Goal: Task Accomplishment & Management: Use online tool/utility

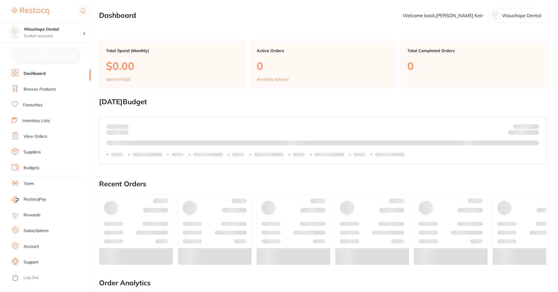
checkbox input "false"
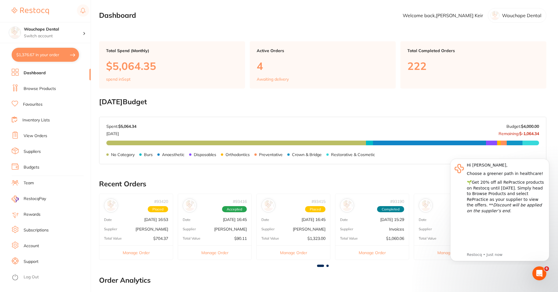
click at [47, 88] on link "Browse Products" at bounding box center [40, 89] width 32 height 6
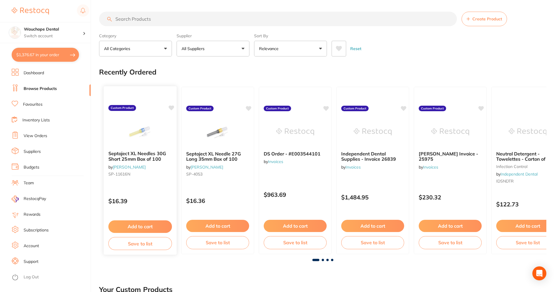
click at [139, 174] on small "SP-11616N" at bounding box center [140, 174] width 64 height 5
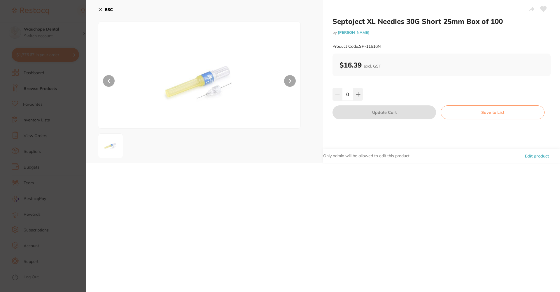
click at [98, 8] on icon at bounding box center [100, 9] width 5 height 5
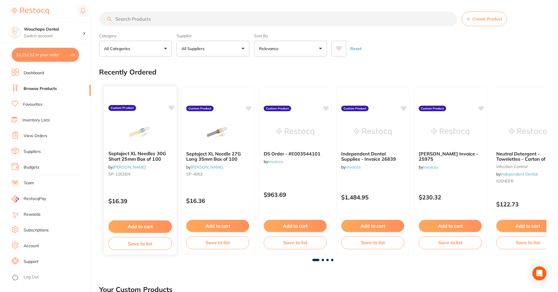
click at [145, 160] on b "Septoject XL Needles 30G Short 25mm Box of 100" at bounding box center [140, 156] width 64 height 11
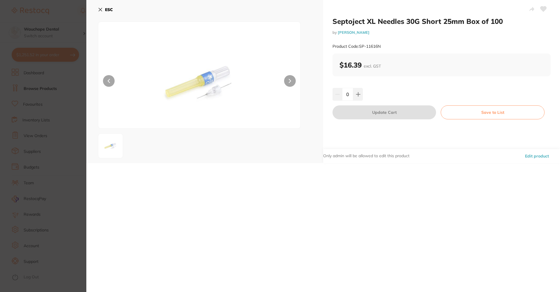
click at [104, 11] on button "ESC" at bounding box center [105, 10] width 15 height 10
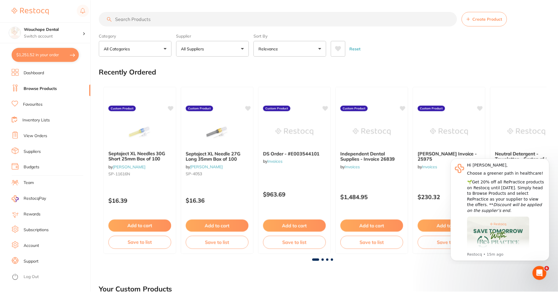
scroll to position [0, 0]
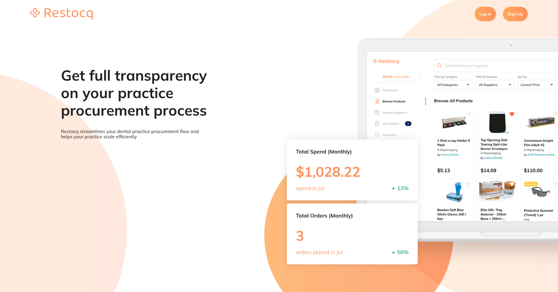
click at [486, 10] on link "Log In" at bounding box center [485, 14] width 21 height 15
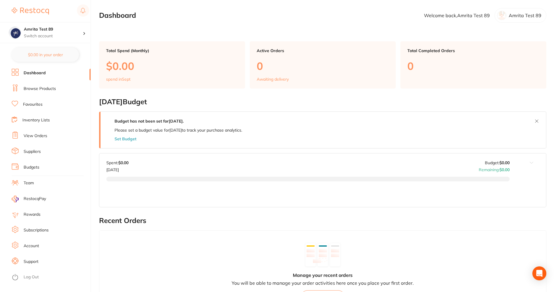
click at [52, 94] on ul "Dashboard Browse Products Favourites Inventory Lists View Orders Suppliers Budg…" at bounding box center [51, 181] width 79 height 224
click at [54, 91] on link "Browse Products" at bounding box center [40, 89] width 32 height 6
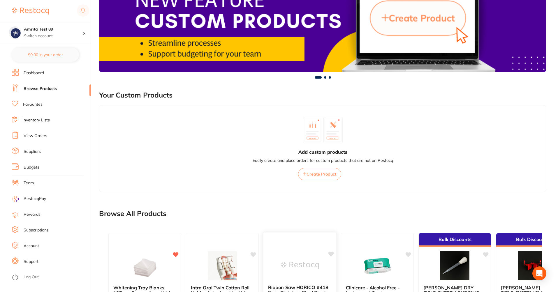
scroll to position [140, 0]
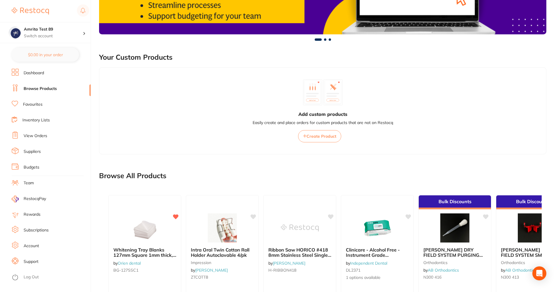
click at [327, 137] on span "Create Product" at bounding box center [322, 136] width 30 height 5
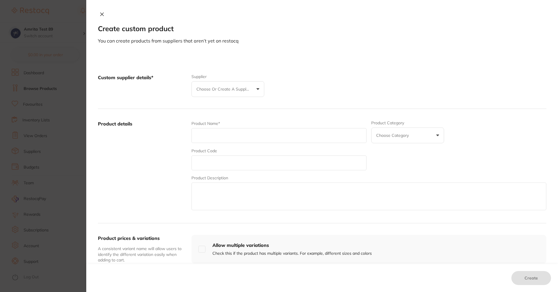
click at [260, 73] on div "Custom supplier details* Supplier Choose or create a supplier Create custom sup…" at bounding box center [322, 86] width 449 height 46
click at [240, 100] on div "Custom supplier details* Supplier Choose or create a supplier Create custom sup…" at bounding box center [322, 86] width 449 height 46
click at [247, 88] on p "Choose or create a supplier" at bounding box center [224, 89] width 55 height 6
click at [373, 62] on div "Custom supplier details* Supplier Choose or create a supplier Create custom sup…" at bounding box center [322, 247] width 472 height 383
drag, startPoint x: 90, startPoint y: 20, endPoint x: 98, endPoint y: 17, distance: 8.4
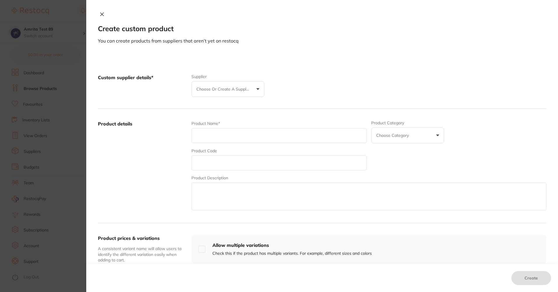
click at [90, 20] on div "Create custom product You can create products from suppliers that aren’t yet on…" at bounding box center [322, 28] width 472 height 32
drag, startPoint x: 109, startPoint y: 10, endPoint x: 100, endPoint y: 11, distance: 9.4
click at [104, 11] on div "Create custom product You can create products from suppliers that aren’t yet on…" at bounding box center [322, 146] width 472 height 292
click at [99, 11] on div "Create custom product You can create products from suppliers that aren’t yet on…" at bounding box center [322, 146] width 472 height 292
click at [105, 14] on div "Create custom product You can create products from suppliers that aren’t yet on…" at bounding box center [322, 28] width 472 height 32
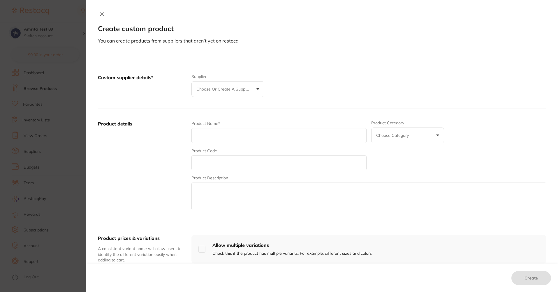
click at [100, 15] on icon at bounding box center [102, 14] width 5 height 5
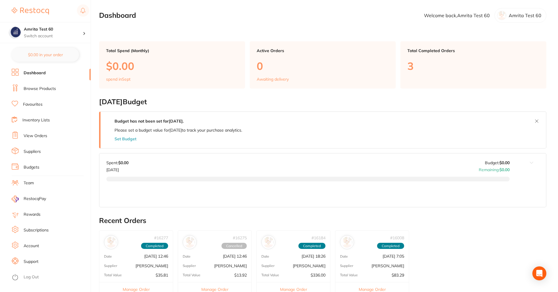
click at [50, 147] on ul "Dashboard Browse Products Favourites Inventory Lists View Orders Suppliers Budg…" at bounding box center [51, 181] width 79 height 224
click at [44, 153] on li "Suppliers" at bounding box center [51, 152] width 79 height 9
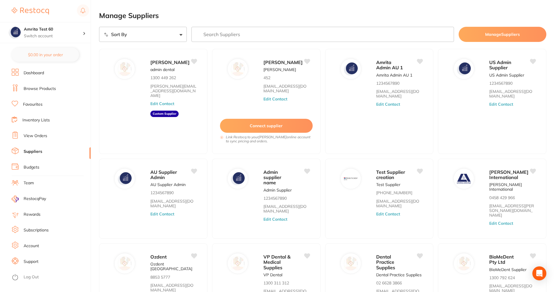
click at [34, 91] on link "Browse Products" at bounding box center [40, 89] width 32 height 6
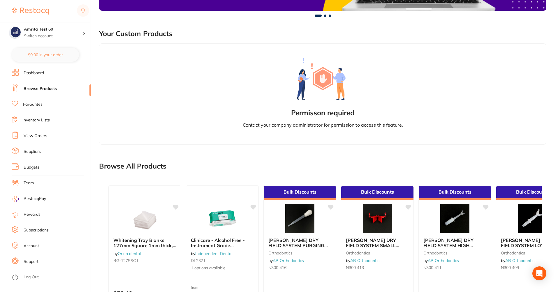
scroll to position [420, 0]
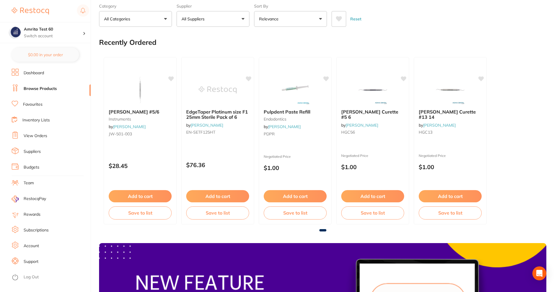
scroll to position [350, 0]
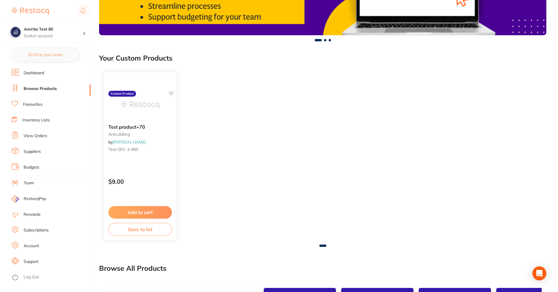
click at [136, 128] on b "Test product+70" at bounding box center [140, 128] width 64 height 6
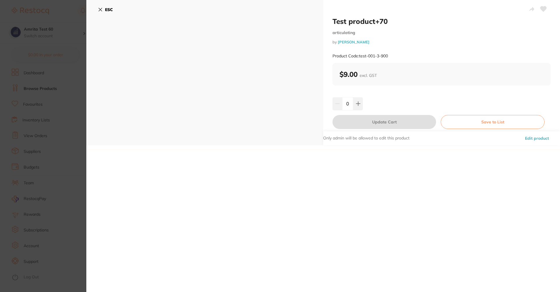
click at [538, 139] on button "Edit product" at bounding box center [536, 139] width 27 height 14
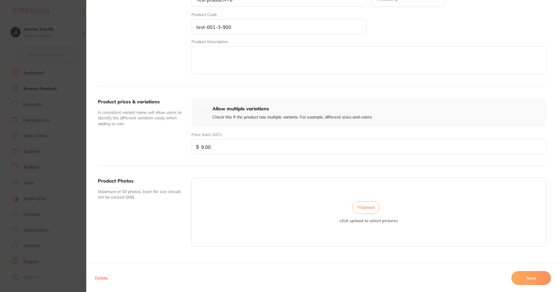
scroll to position [134, 0]
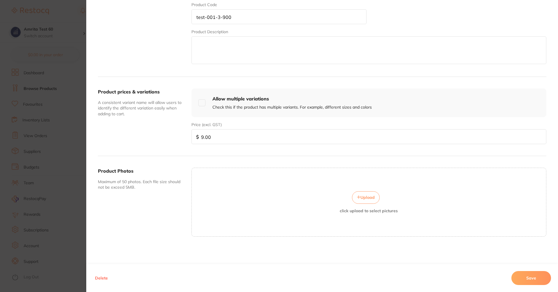
click at [102, 279] on button "Delete" at bounding box center [101, 278] width 16 height 14
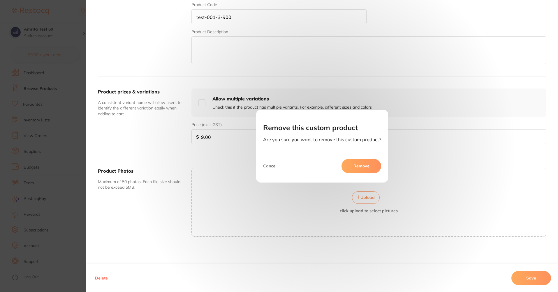
click at [359, 167] on button "Remove" at bounding box center [362, 166] width 40 height 14
